Goal: Information Seeking & Learning: Learn about a topic

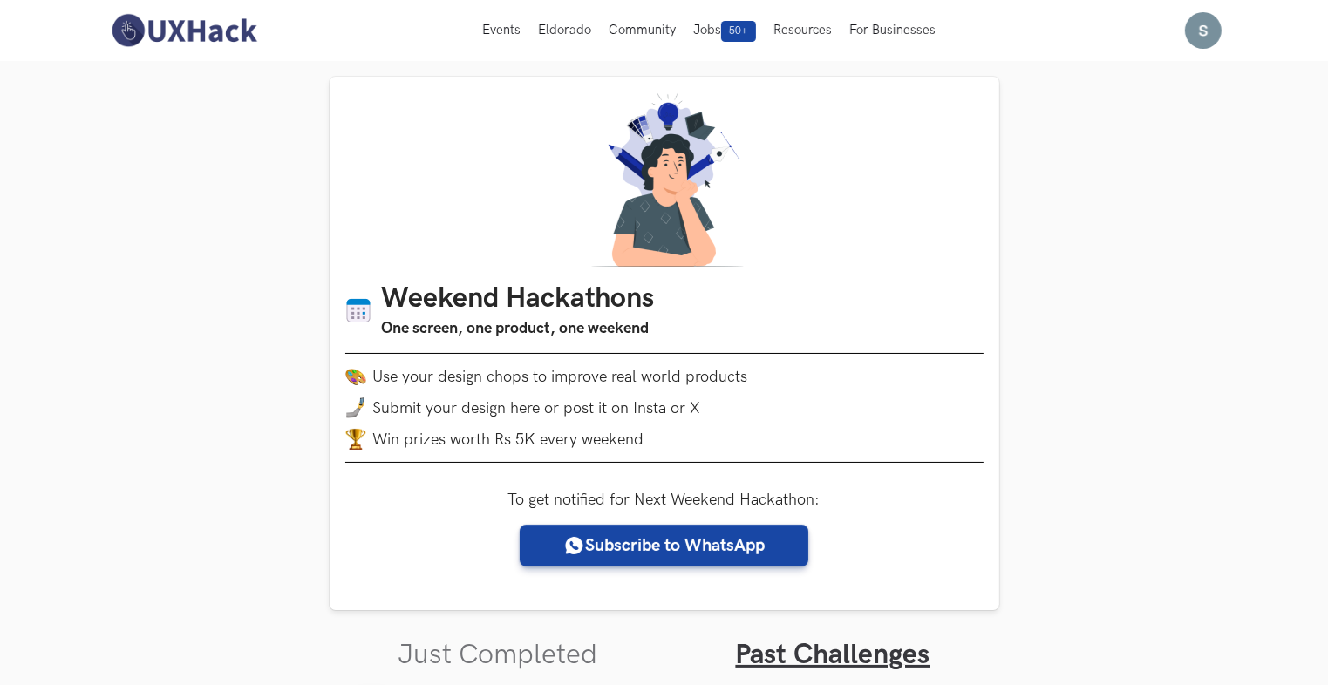
click at [192, 33] on img at bounding box center [183, 30] width 155 height 37
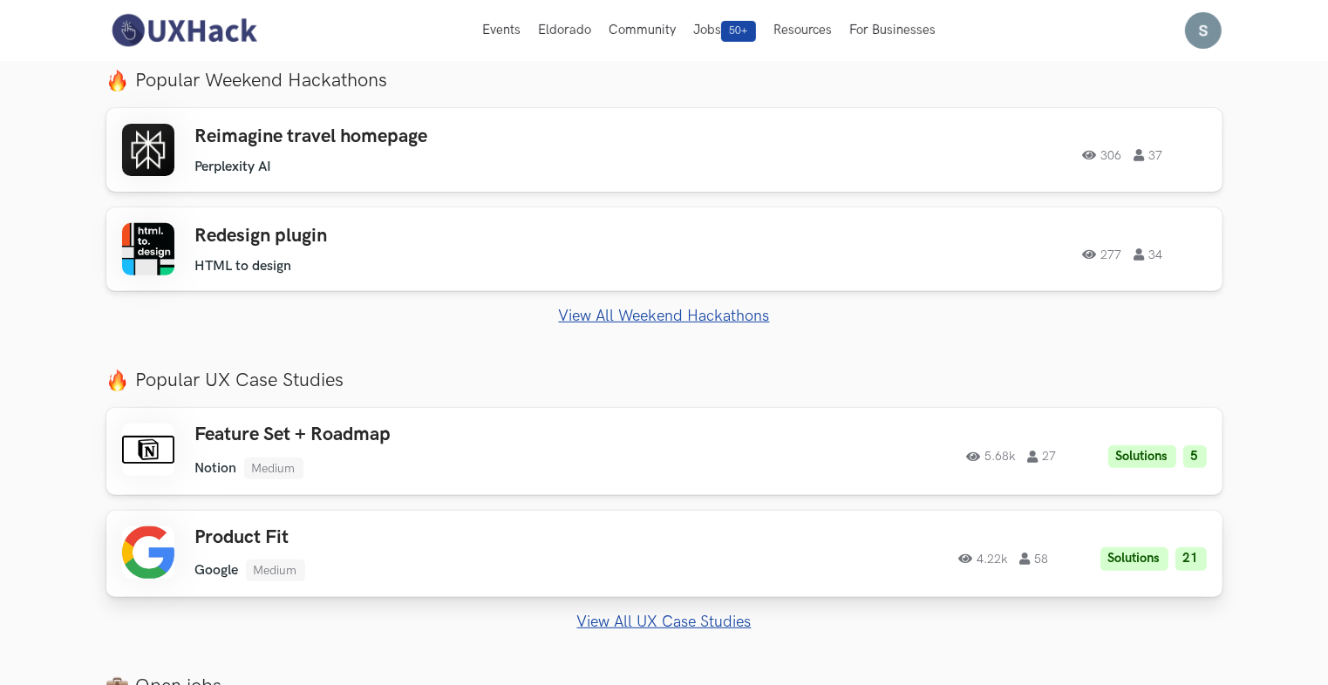
scroll to position [591, 0]
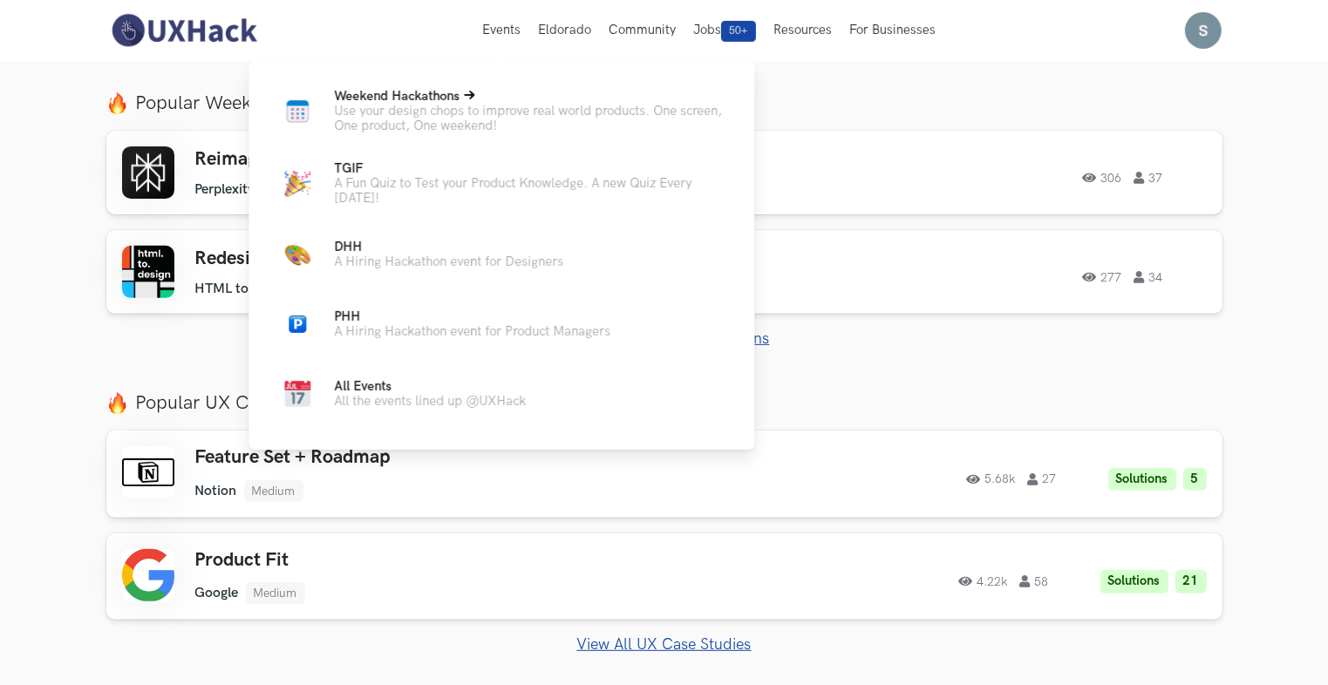
click at [445, 96] on span "Weekend Hackathons Live" at bounding box center [397, 96] width 126 height 15
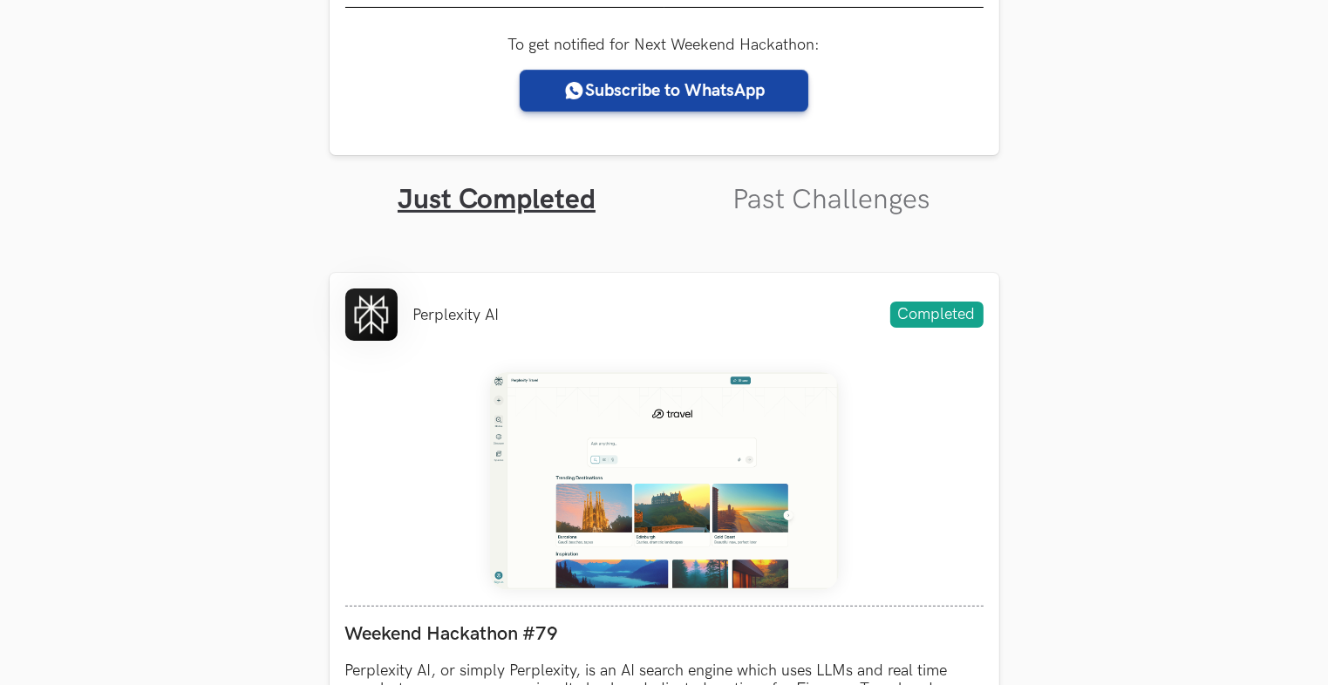
scroll to position [457, 0]
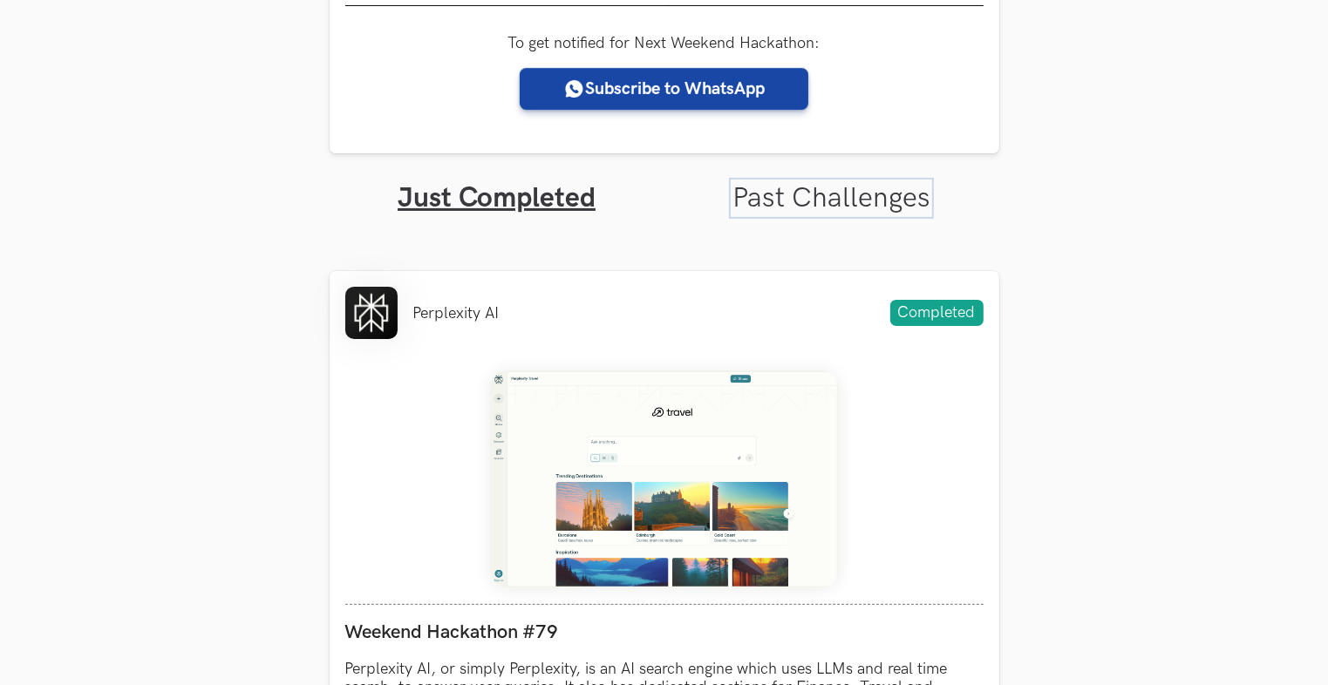
click at [799, 196] on link "Past Challenges" at bounding box center [831, 198] width 198 height 34
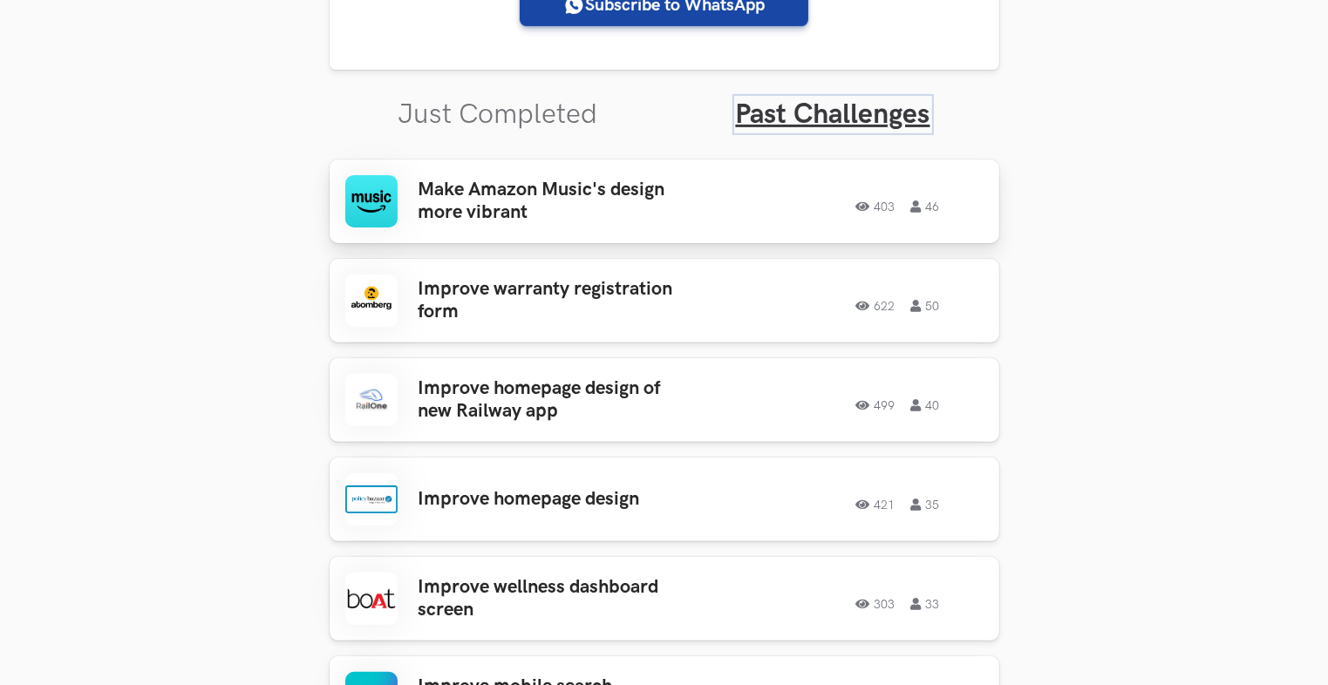
scroll to position [544, 0]
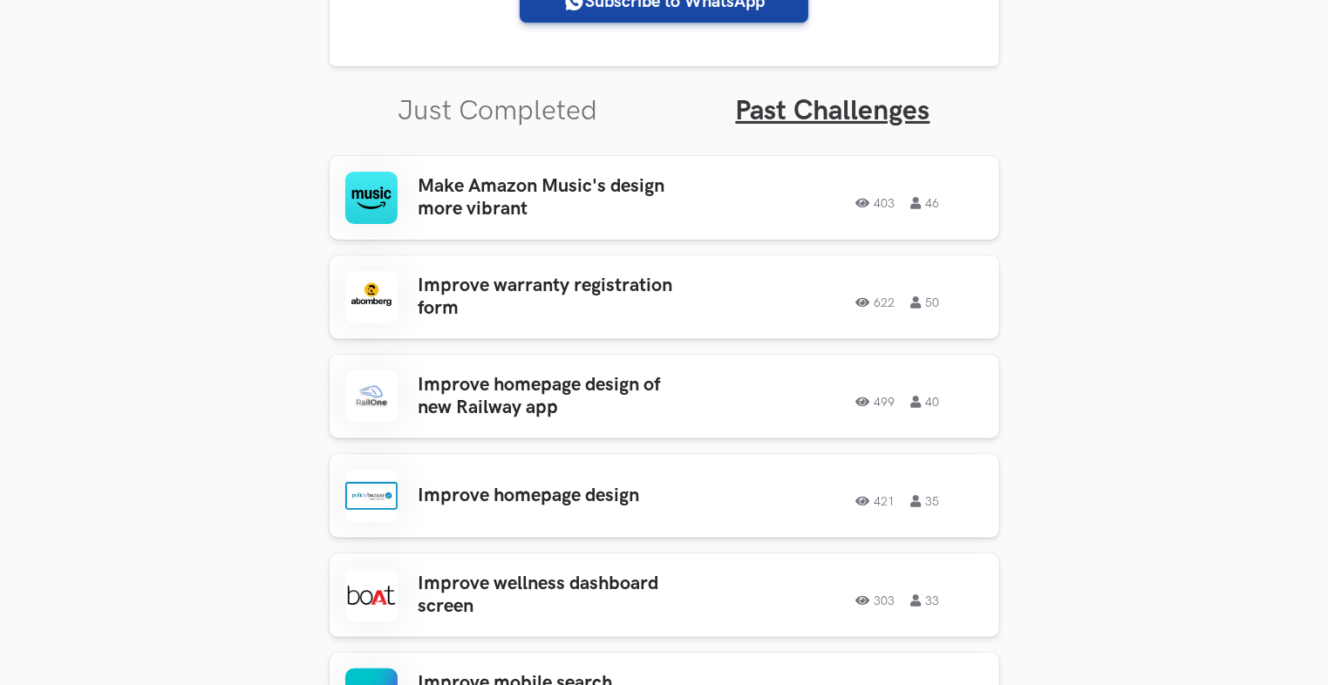
click at [500, 92] on ul "Just Completed Past Challenges" at bounding box center [665, 97] width 670 height 62
click at [499, 105] on link "Just Completed" at bounding box center [498, 111] width 200 height 34
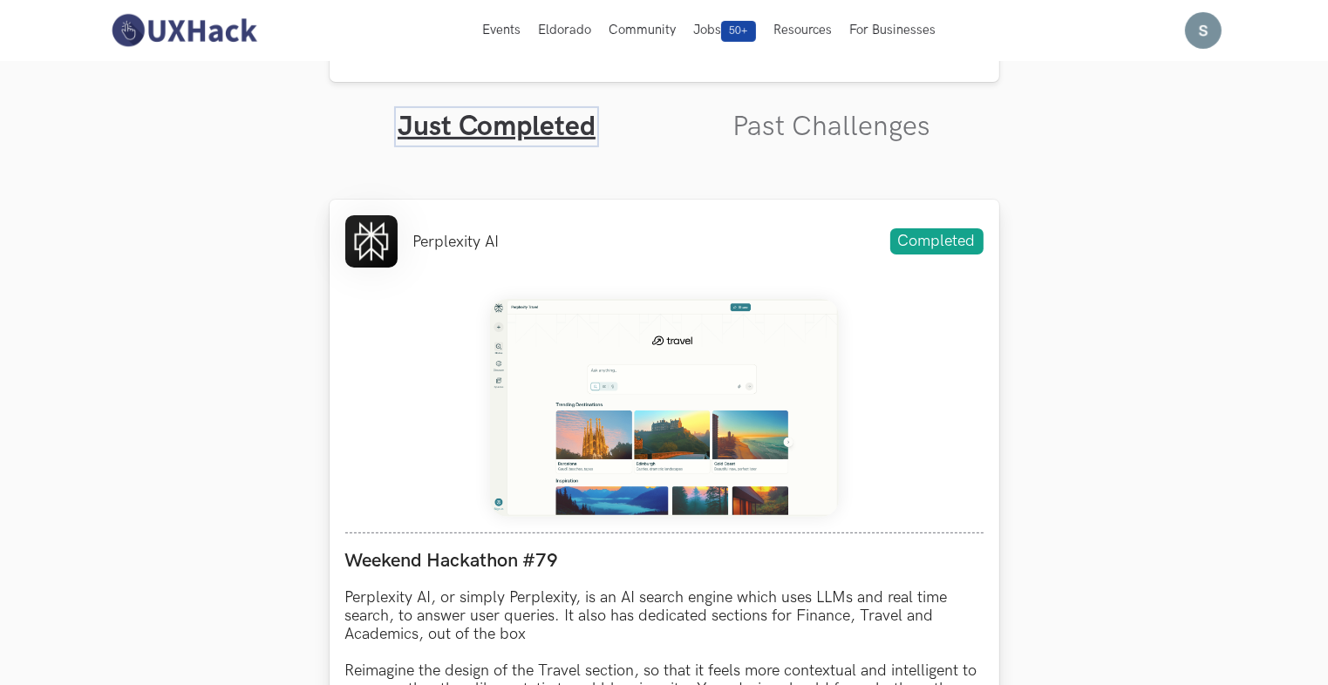
scroll to position [527, 0]
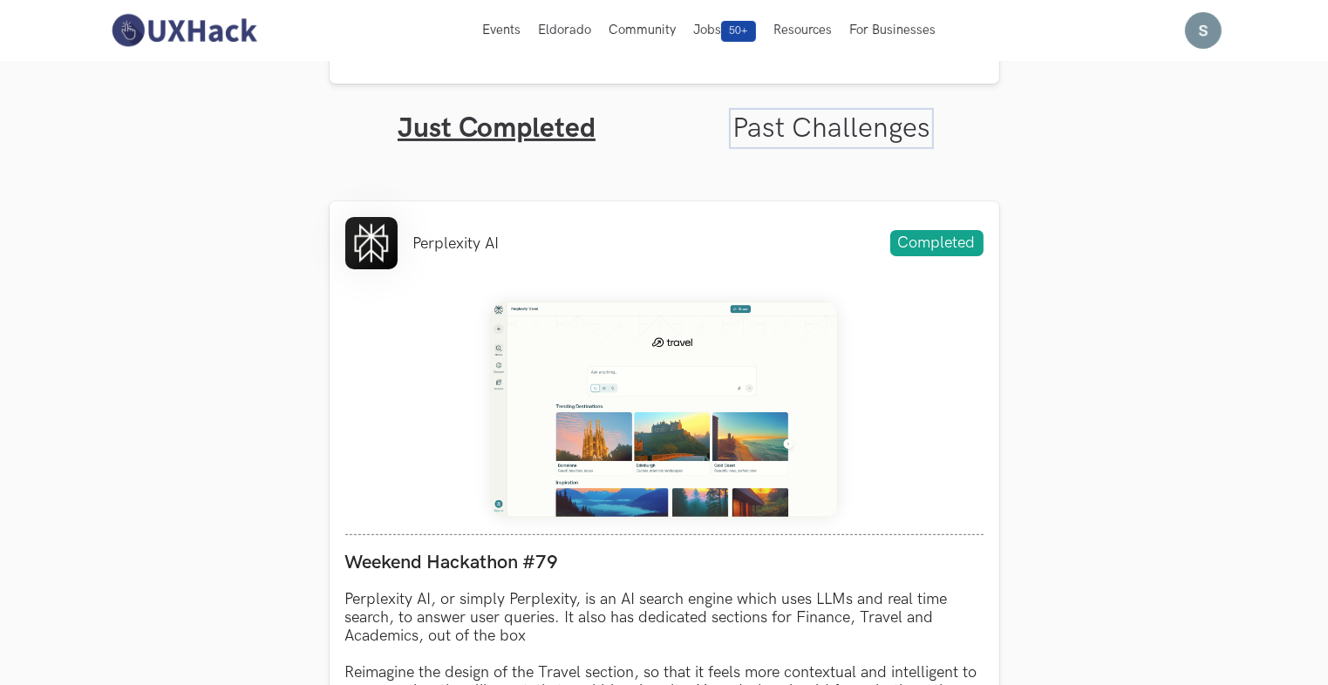
click at [790, 127] on link "Past Challenges" at bounding box center [831, 129] width 198 height 34
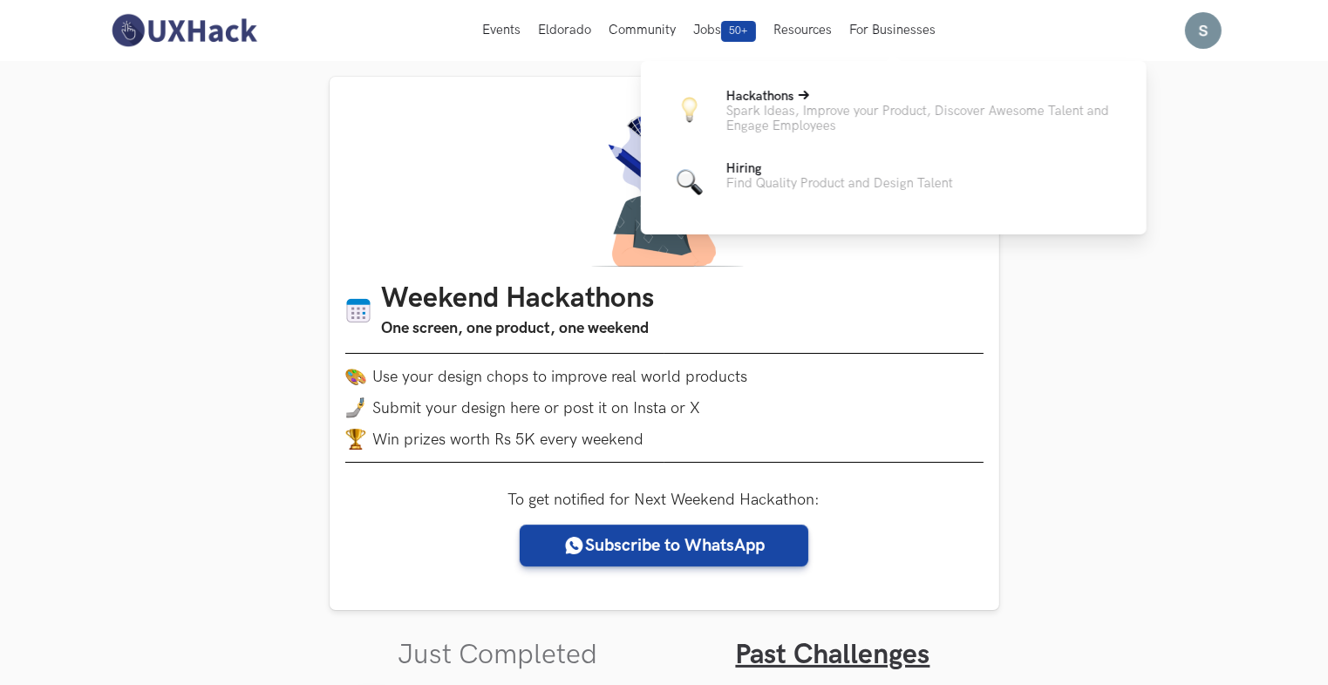
click at [778, 96] on span "Hackathons" at bounding box center [760, 96] width 68 height 15
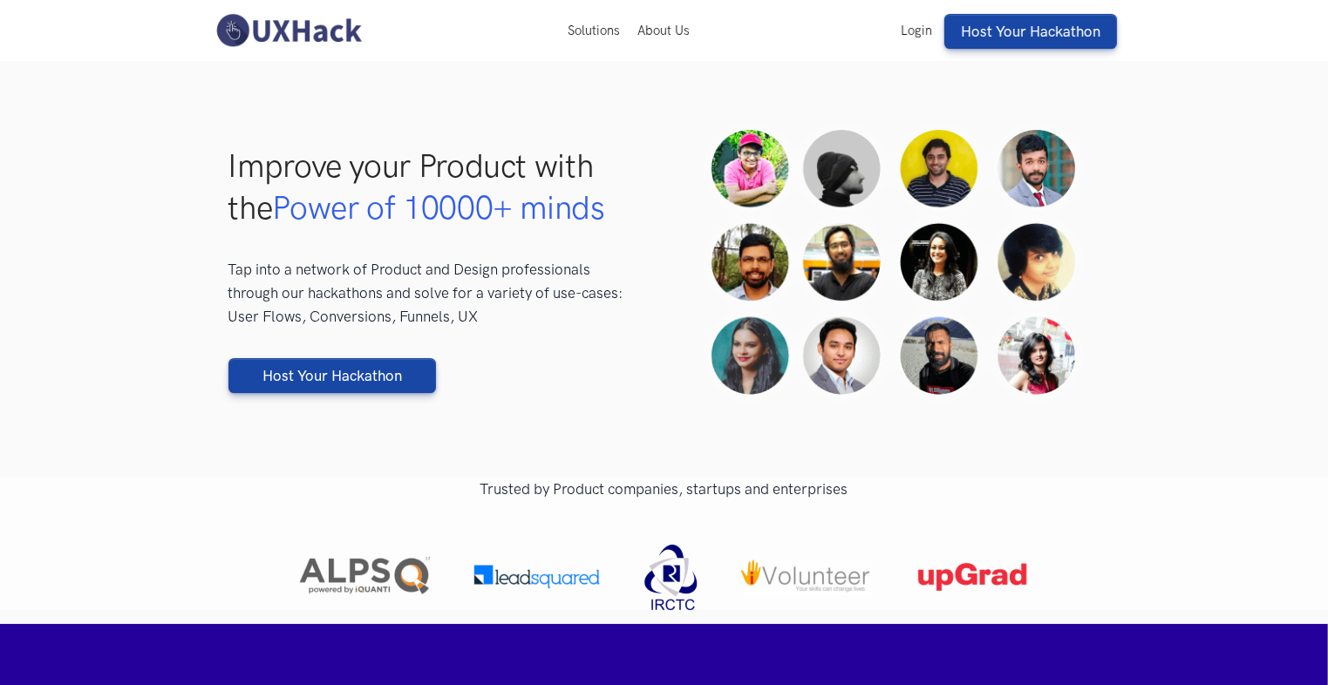
click at [248, 17] on img at bounding box center [288, 30] width 155 height 37
